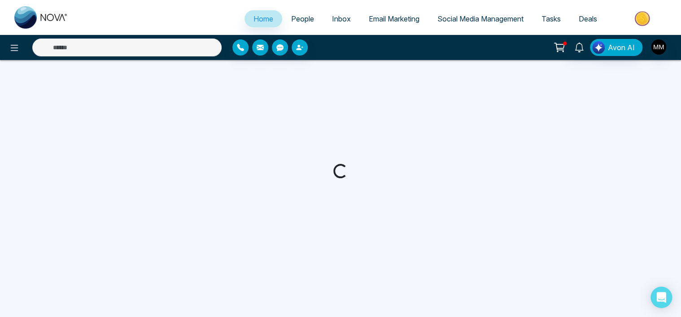
select select "*"
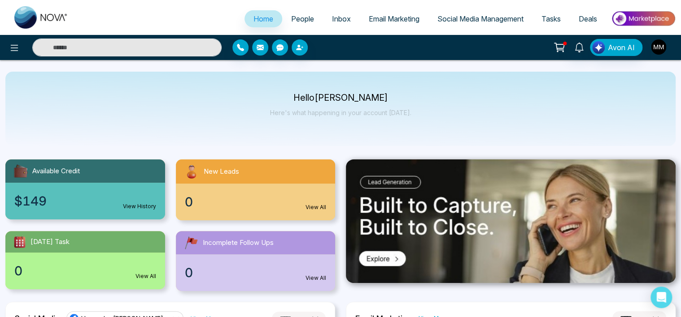
click at [655, 44] on img "button" at bounding box center [658, 46] width 15 height 15
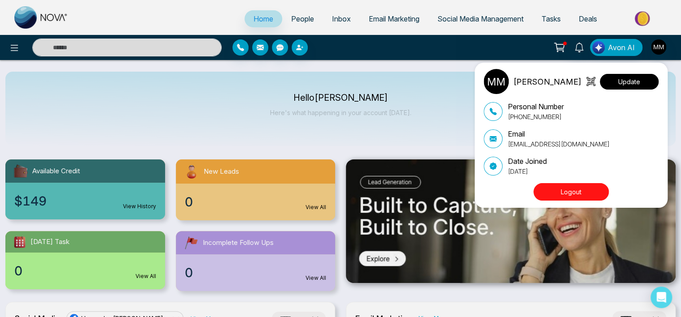
click at [621, 85] on button "Update" at bounding box center [629, 82] width 59 height 16
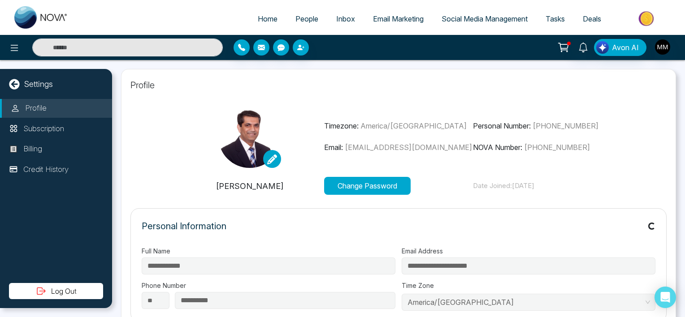
type input "**********"
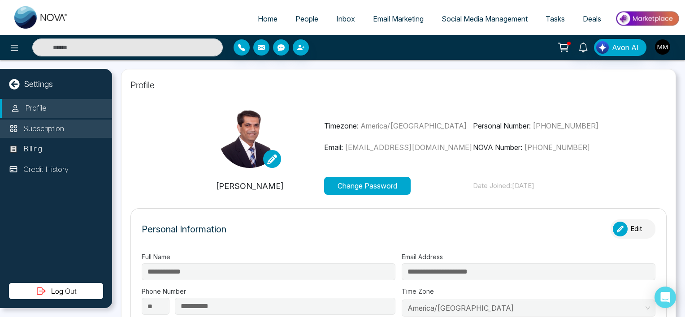
click at [57, 129] on p "Subscription" at bounding box center [43, 129] width 41 height 12
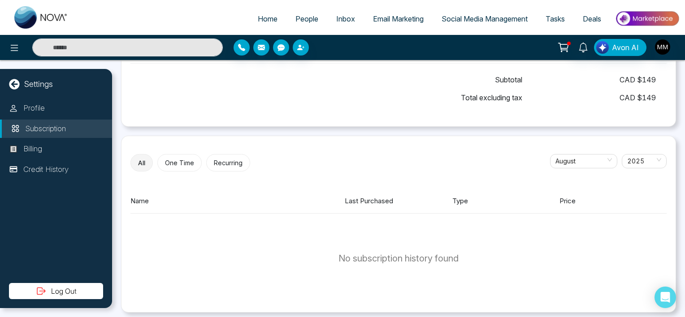
scroll to position [261, 0]
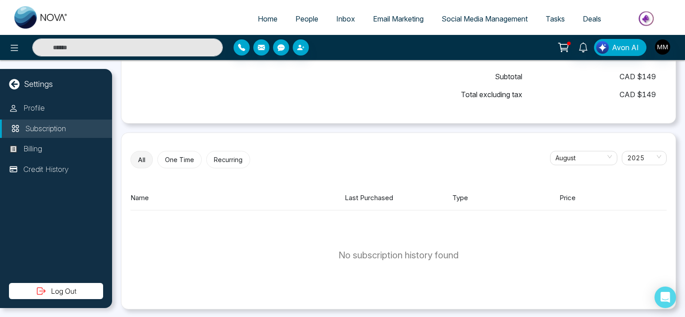
click at [170, 158] on button "One Time" at bounding box center [179, 159] width 44 height 17
click at [231, 162] on button "Recurring" at bounding box center [226, 159] width 44 height 17
click at [647, 159] on span "2025" at bounding box center [644, 158] width 34 height 13
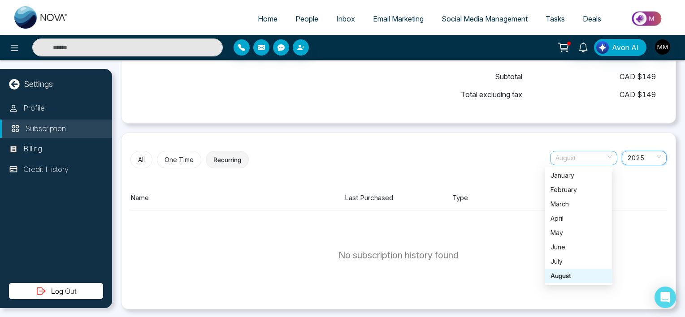
click at [574, 154] on span "August" at bounding box center [584, 158] width 57 height 13
click at [175, 163] on button "One Time" at bounding box center [179, 159] width 44 height 17
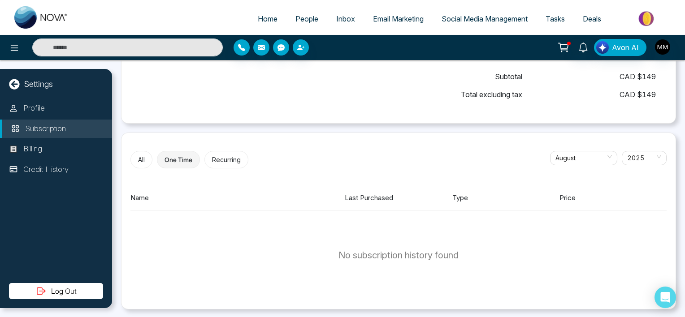
click at [147, 160] on button "All" at bounding box center [141, 159] width 22 height 17
click at [64, 174] on p "Credit History" at bounding box center [45, 170] width 45 height 12
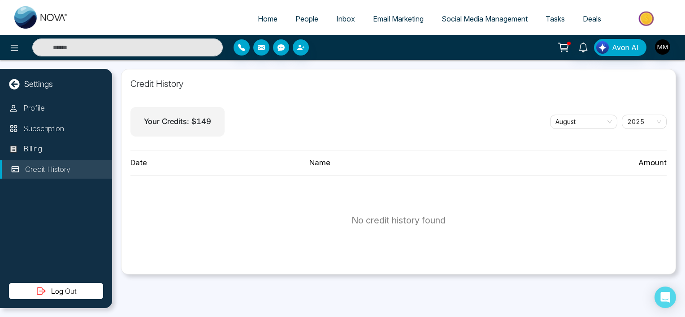
click at [176, 125] on p "Your Credits: $ 149" at bounding box center [177, 122] width 67 height 12
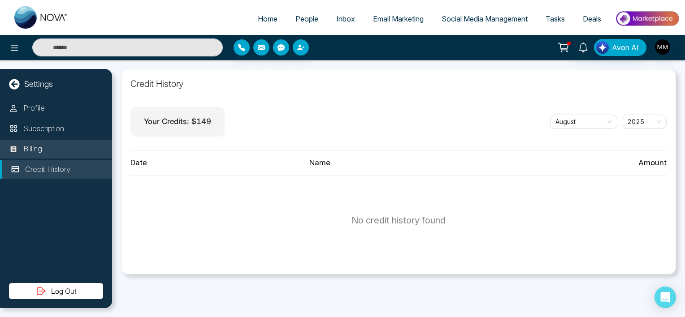
click at [38, 153] on p "Billing" at bounding box center [32, 149] width 19 height 12
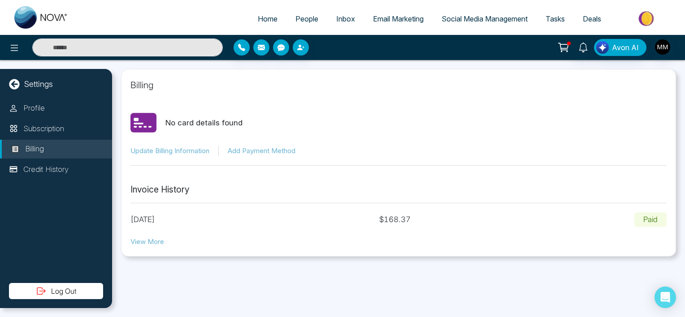
click at [154, 152] on button "Update Billing Information" at bounding box center [169, 151] width 79 height 10
click at [264, 152] on button "Add Payment Method" at bounding box center [262, 151] width 68 height 10
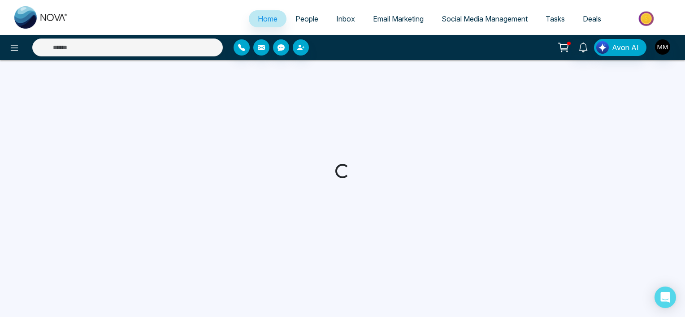
select select "*"
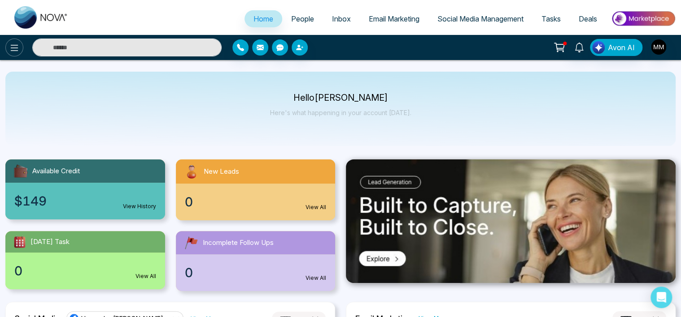
click at [15, 47] on icon at bounding box center [14, 48] width 11 height 11
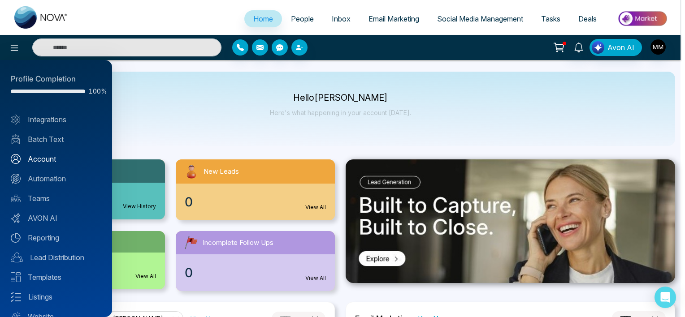
click at [45, 159] on link "Account" at bounding box center [56, 159] width 91 height 11
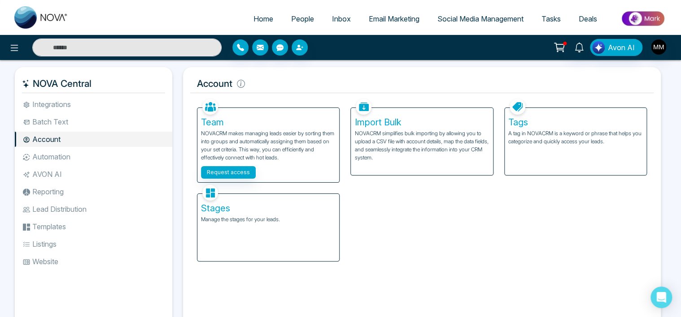
click at [54, 142] on li "Account" at bounding box center [93, 139] width 157 height 15
click at [48, 137] on li "Account" at bounding box center [93, 139] width 157 height 15
click at [661, 50] on img "button" at bounding box center [658, 46] width 15 height 15
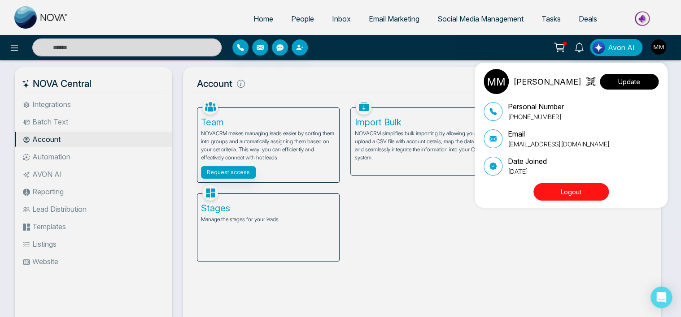
click at [632, 78] on button "Update" at bounding box center [629, 82] width 59 height 16
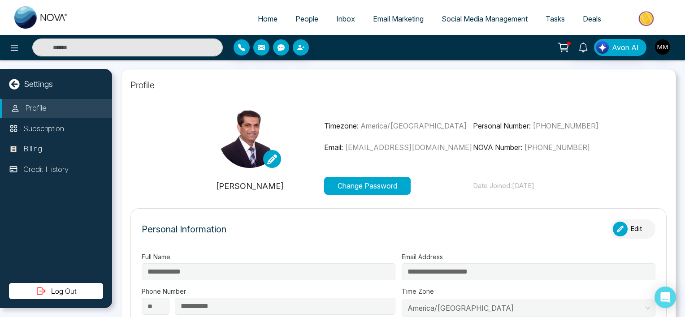
type input "**********"
click at [33, 149] on p "Billing" at bounding box center [32, 149] width 19 height 12
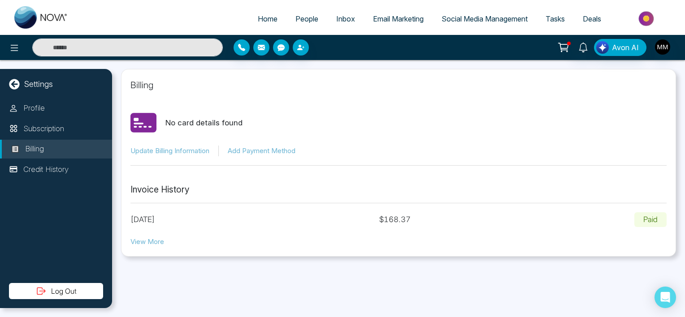
click at [240, 151] on button "Add Payment Method" at bounding box center [262, 151] width 68 height 10
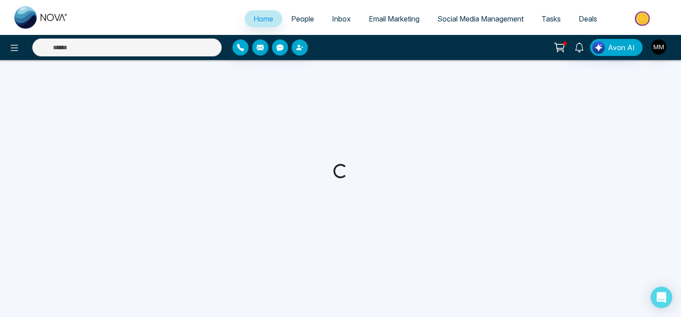
select select "*"
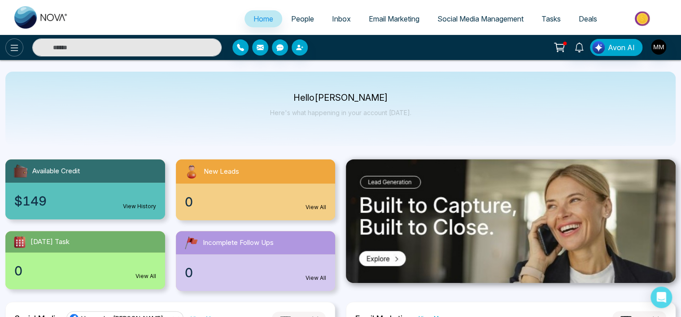
click at [9, 48] on icon at bounding box center [14, 48] width 11 height 11
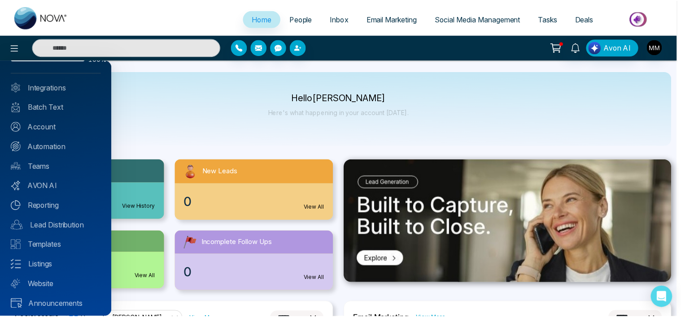
scroll to position [33, 0]
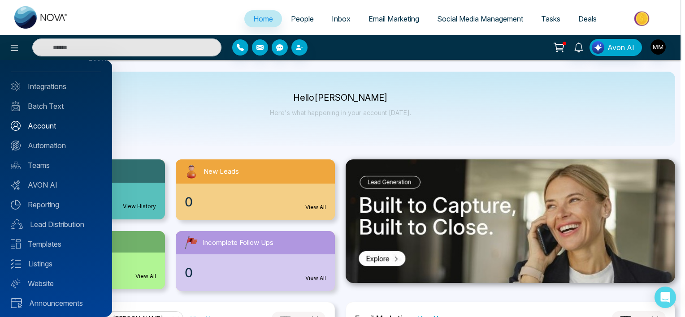
click at [41, 123] on link "Account" at bounding box center [56, 126] width 91 height 11
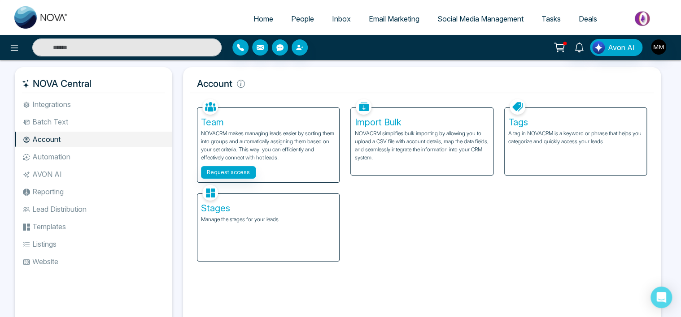
click at [48, 157] on li "Automation" at bounding box center [93, 156] width 157 height 15
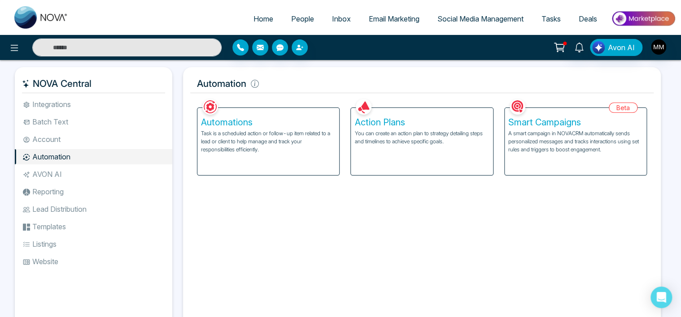
click at [42, 173] on li "AVON AI" at bounding box center [93, 174] width 157 height 15
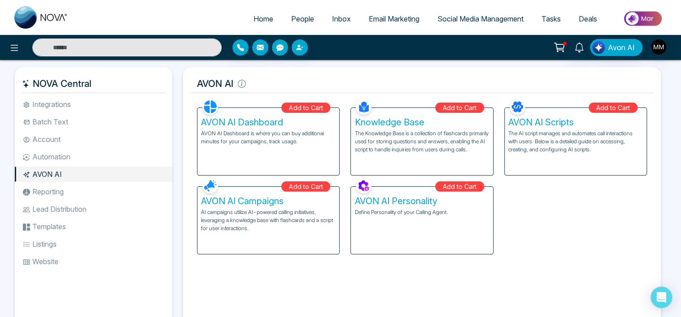
click at [47, 190] on li "Reporting" at bounding box center [93, 191] width 157 height 15
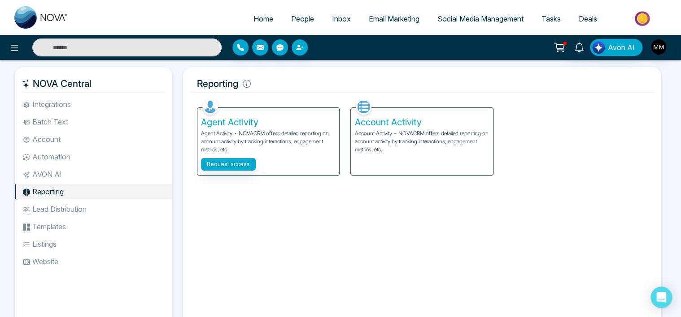
click at [47, 210] on li "Lead Distribution" at bounding box center [93, 209] width 157 height 15
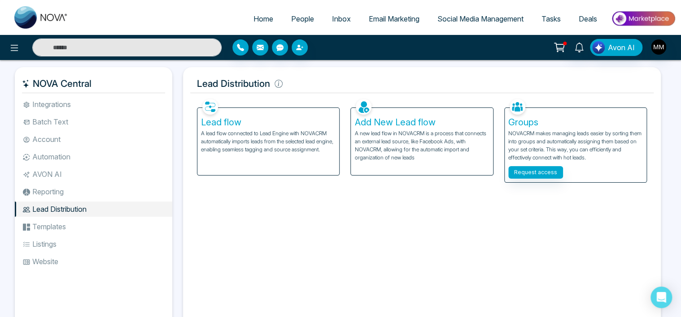
click at [47, 225] on li "Templates" at bounding box center [93, 226] width 157 height 15
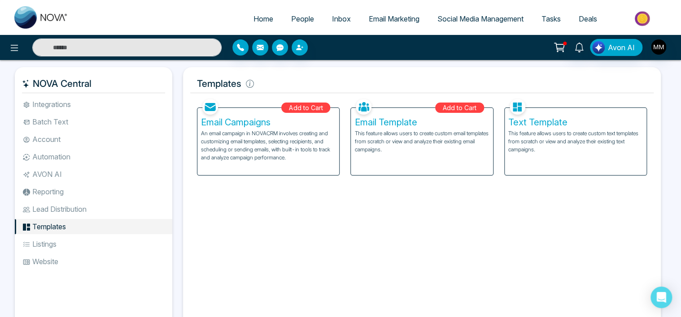
click at [45, 242] on li "Listings" at bounding box center [93, 244] width 157 height 15
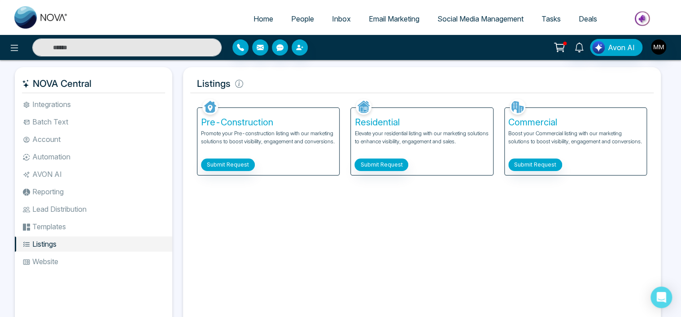
click at [45, 259] on li "Website" at bounding box center [93, 261] width 157 height 15
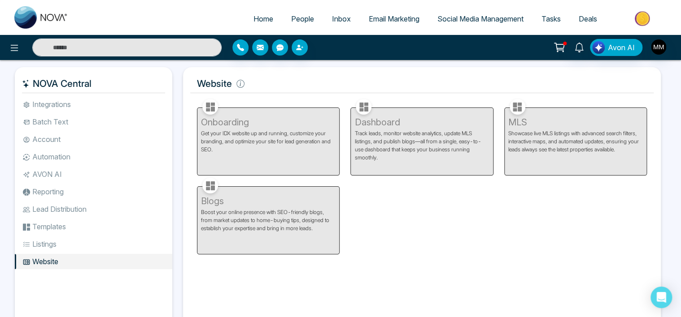
click at [558, 48] on icon at bounding box center [558, 46] width 9 height 7
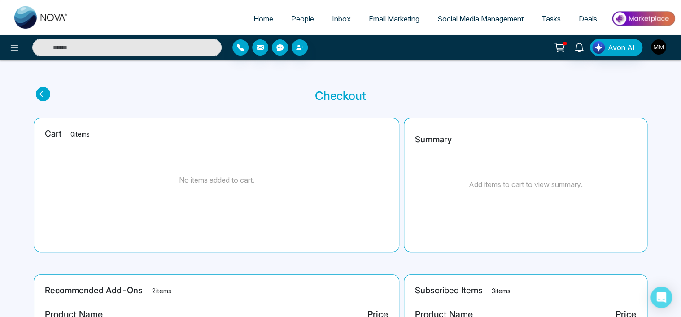
click at [659, 52] on img "button" at bounding box center [658, 46] width 15 height 15
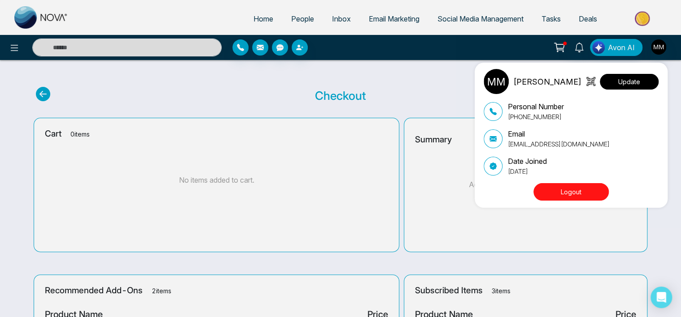
click at [639, 84] on button "Update" at bounding box center [629, 82] width 59 height 16
select select
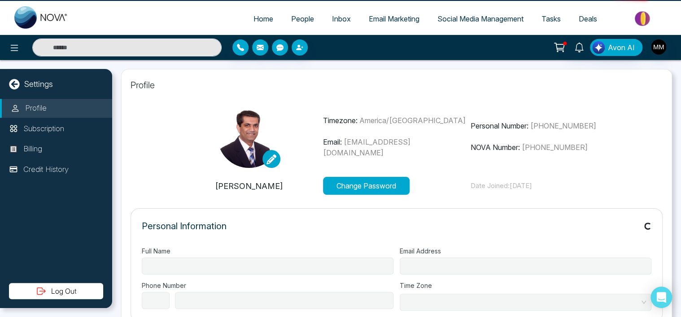
type input "**********"
select select "**"
type input "**********"
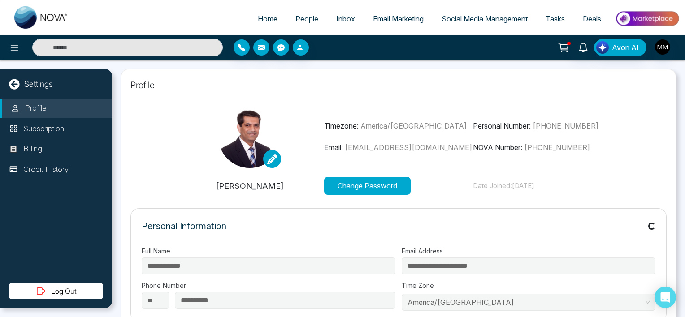
type input "**********"
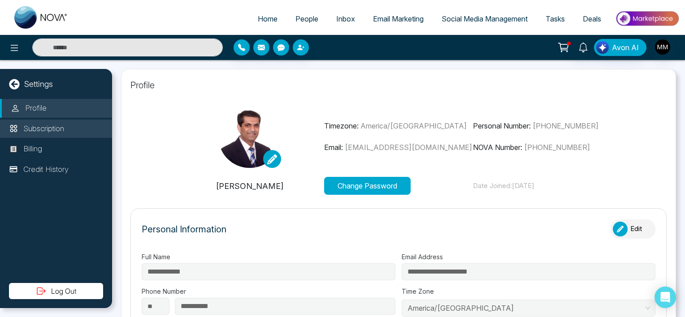
click at [34, 127] on p "Subscription" at bounding box center [43, 129] width 41 height 12
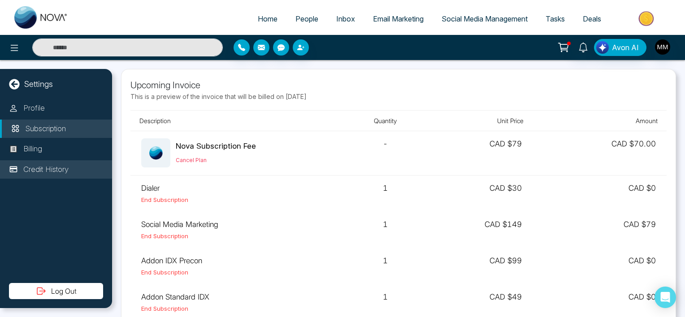
click at [68, 172] on p "Credit History" at bounding box center [45, 170] width 45 height 12
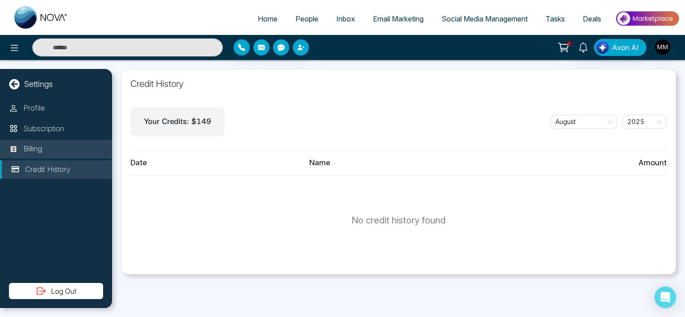
click at [42, 148] on p "Billing" at bounding box center [32, 149] width 19 height 12
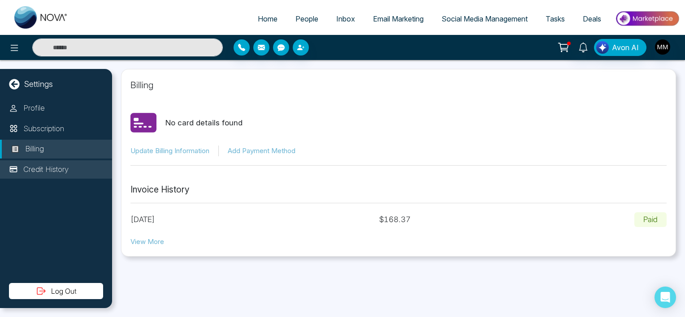
click at [74, 167] on li "Credit History" at bounding box center [56, 170] width 112 height 19
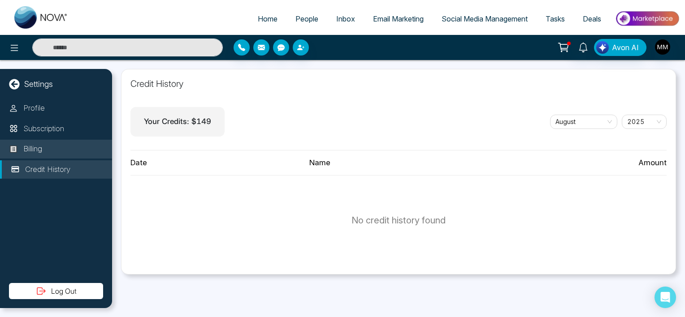
click at [58, 152] on li "Billing" at bounding box center [56, 149] width 112 height 19
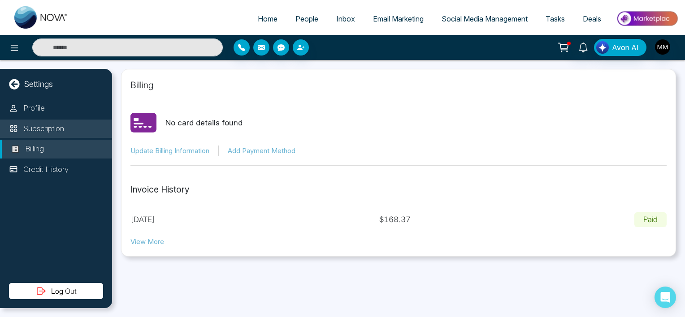
click at [61, 129] on p "Subscription" at bounding box center [43, 129] width 41 height 12
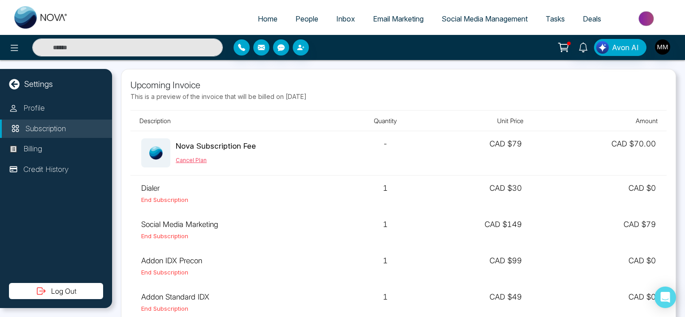
click at [202, 160] on button "Cancel Plan" at bounding box center [191, 161] width 31 height 8
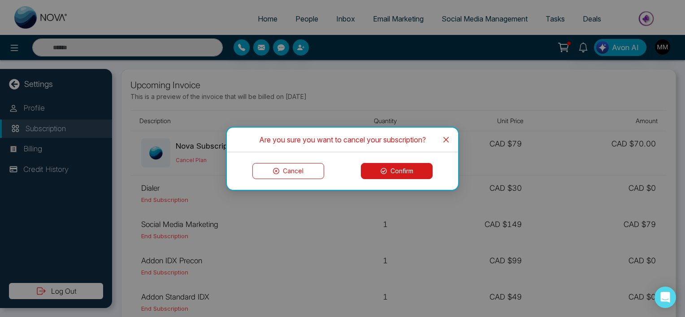
click at [389, 168] on button "Confirm" at bounding box center [397, 171] width 72 height 16
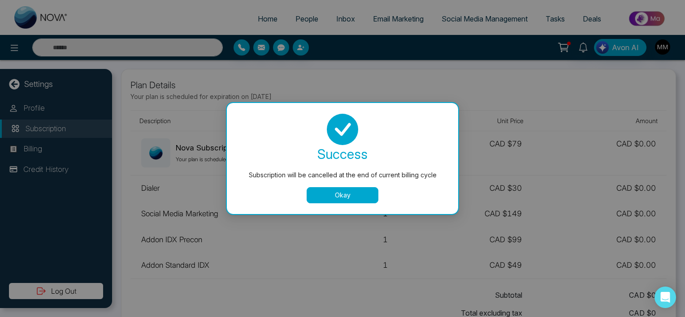
click at [357, 191] on button "Okay" at bounding box center [343, 195] width 72 height 16
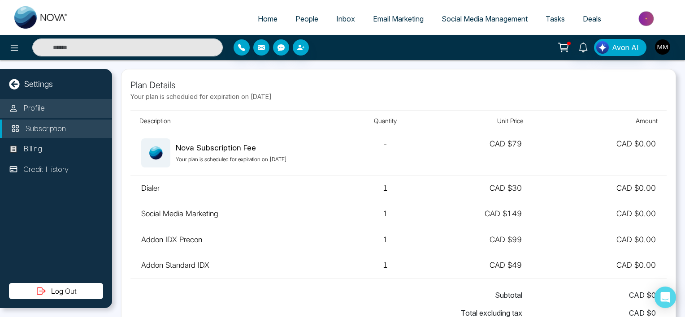
click at [38, 110] on p "Profile" at bounding box center [34, 109] width 22 height 12
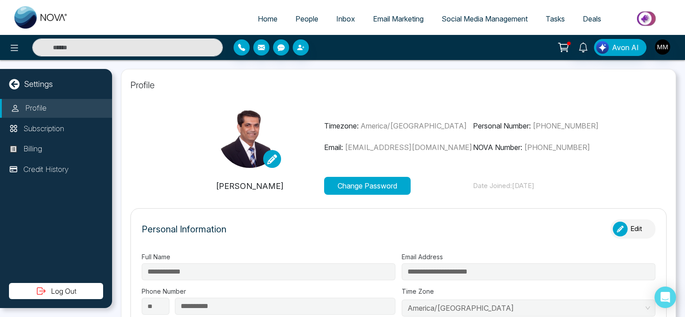
type input "**********"
click at [46, 126] on p "Subscription" at bounding box center [43, 129] width 41 height 12
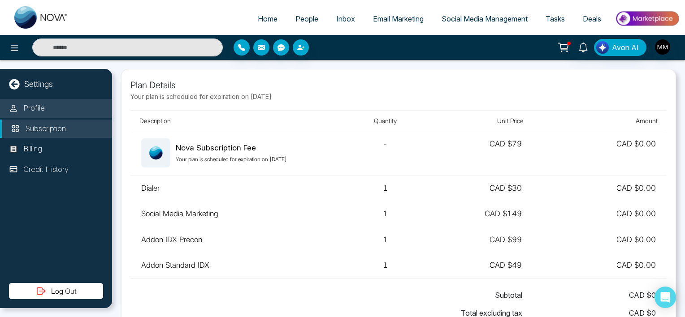
click at [32, 109] on p "Profile" at bounding box center [34, 109] width 22 height 12
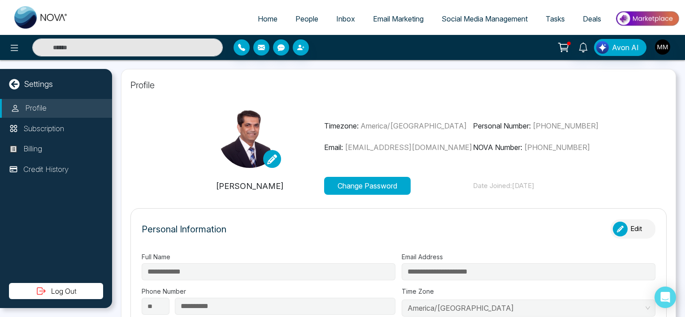
type input "**********"
click at [569, 42] on icon at bounding box center [563, 47] width 13 height 13
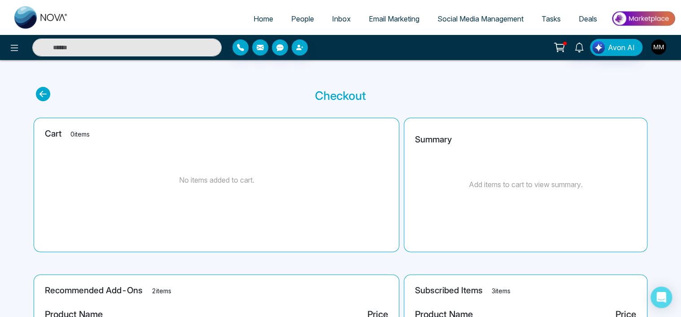
click at [658, 48] on img "button" at bounding box center [658, 46] width 15 height 15
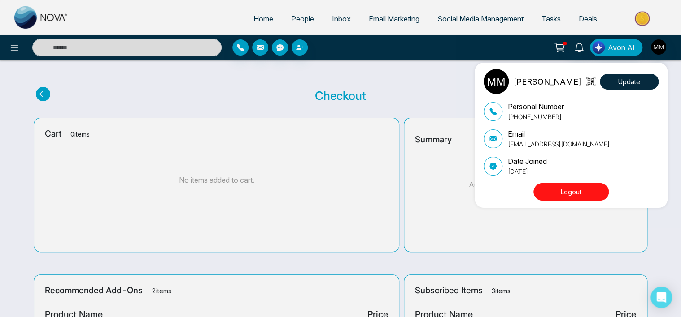
click at [657, 235] on div "Mayur Mistry Update Personal Number +16478294965 Email realtormayur@gmail.com D…" at bounding box center [340, 158] width 681 height 317
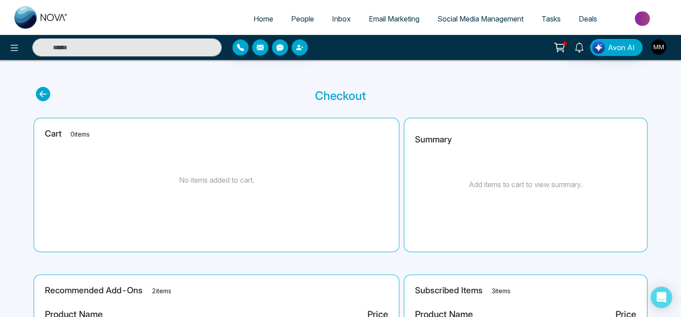
click at [656, 50] on img "button" at bounding box center [658, 46] width 15 height 15
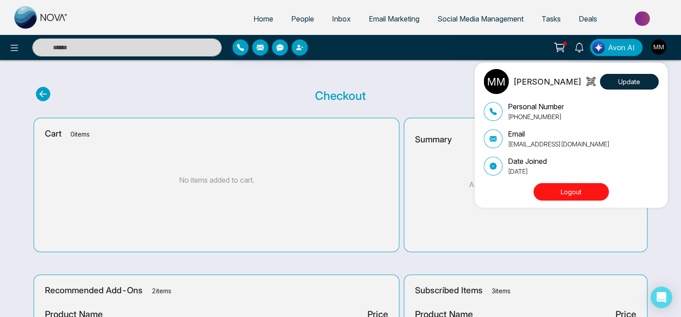
click at [592, 198] on button "Logout" at bounding box center [570, 191] width 75 height 17
